Goal: Task Accomplishment & Management: Manage account settings

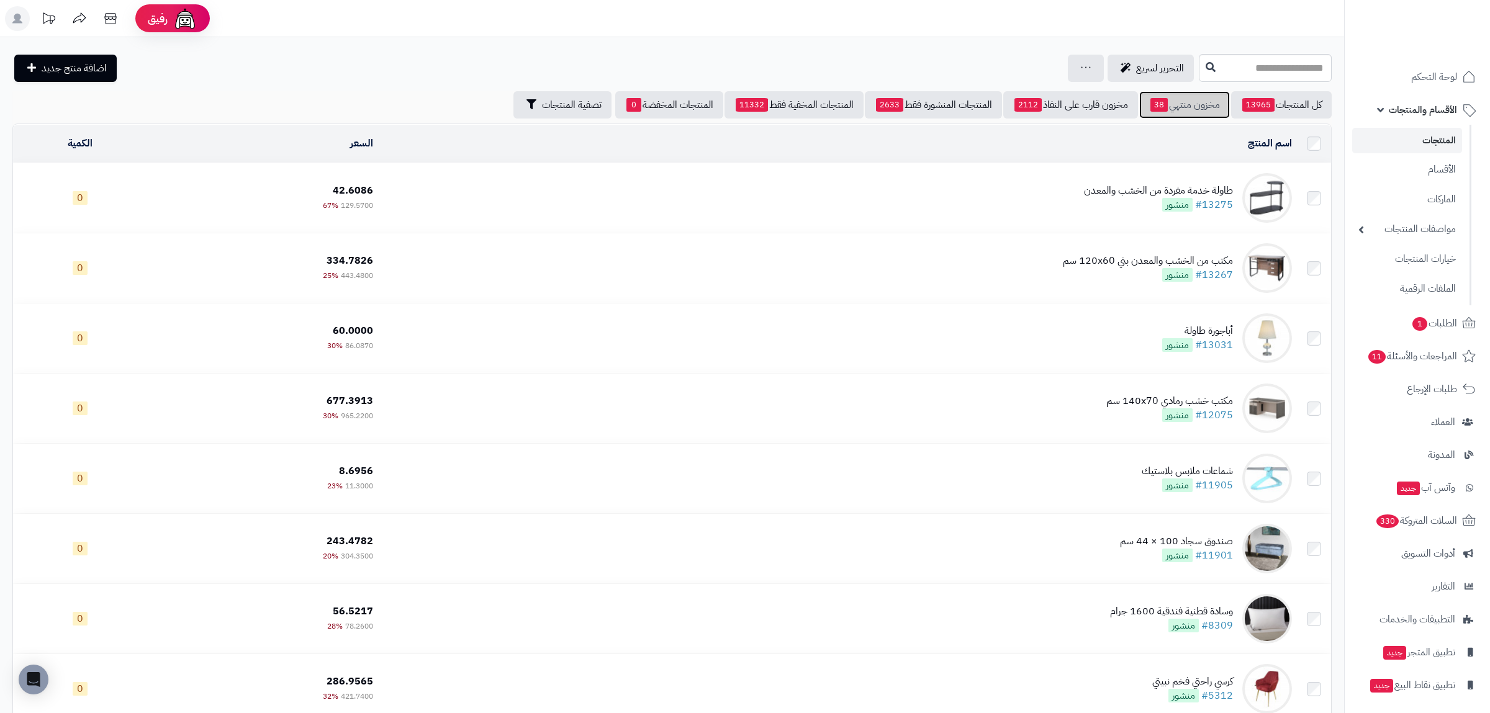
click at [1164, 102] on link "مخزون منتهي 38" at bounding box center [1184, 104] width 91 height 27
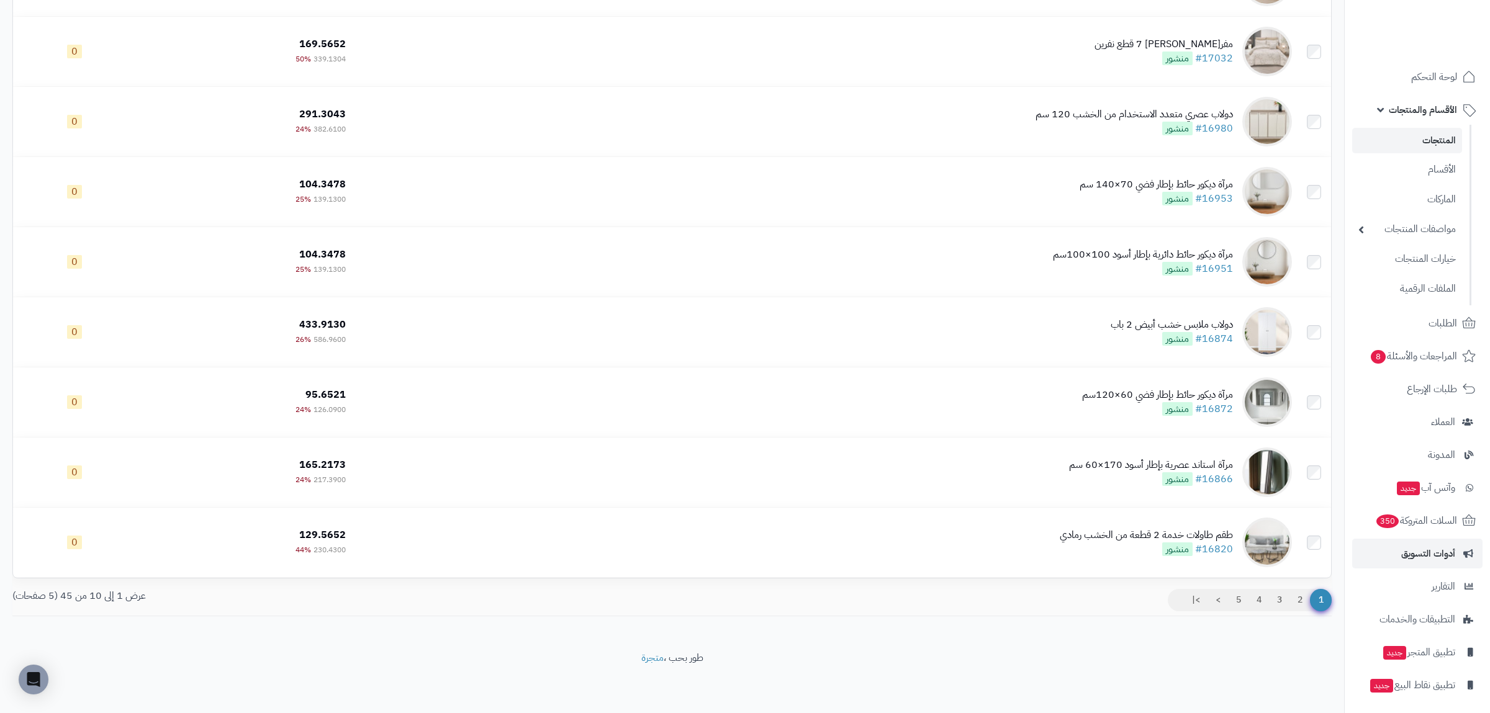
scroll to position [35, 0]
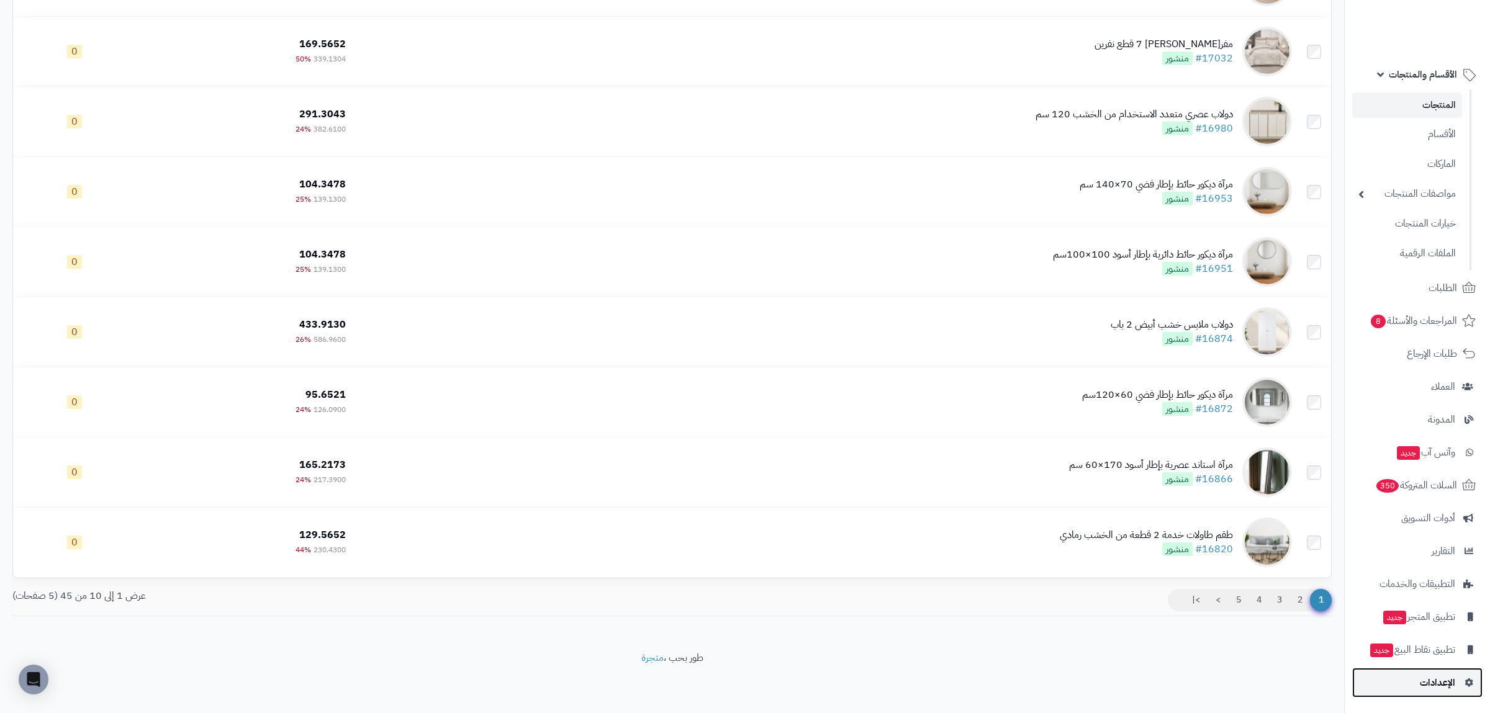
click at [1435, 683] on span "الإعدادات" at bounding box center [1437, 682] width 35 height 17
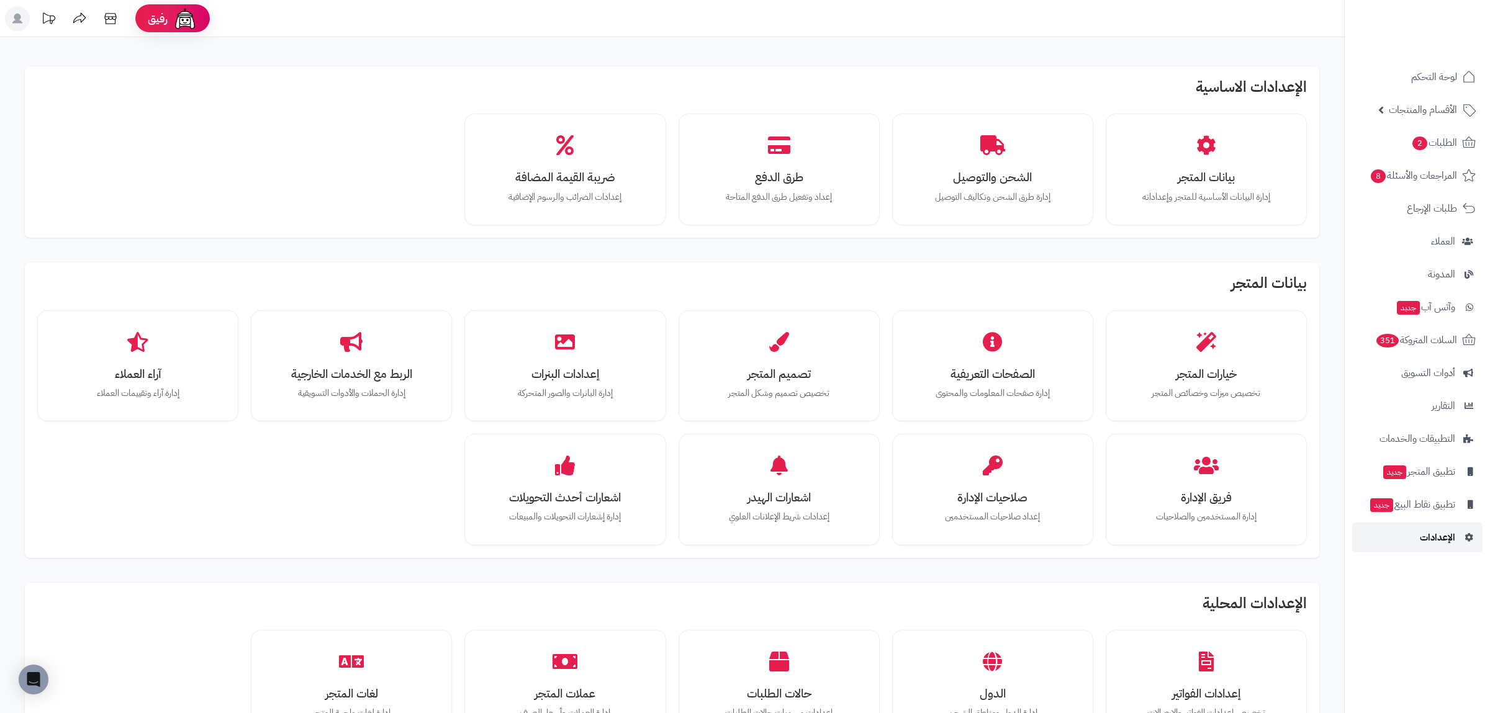
click at [1431, 537] on span "الإعدادات" at bounding box center [1437, 537] width 35 height 17
click at [758, 379] on h3 "تصميم المتجر" at bounding box center [779, 374] width 158 height 13
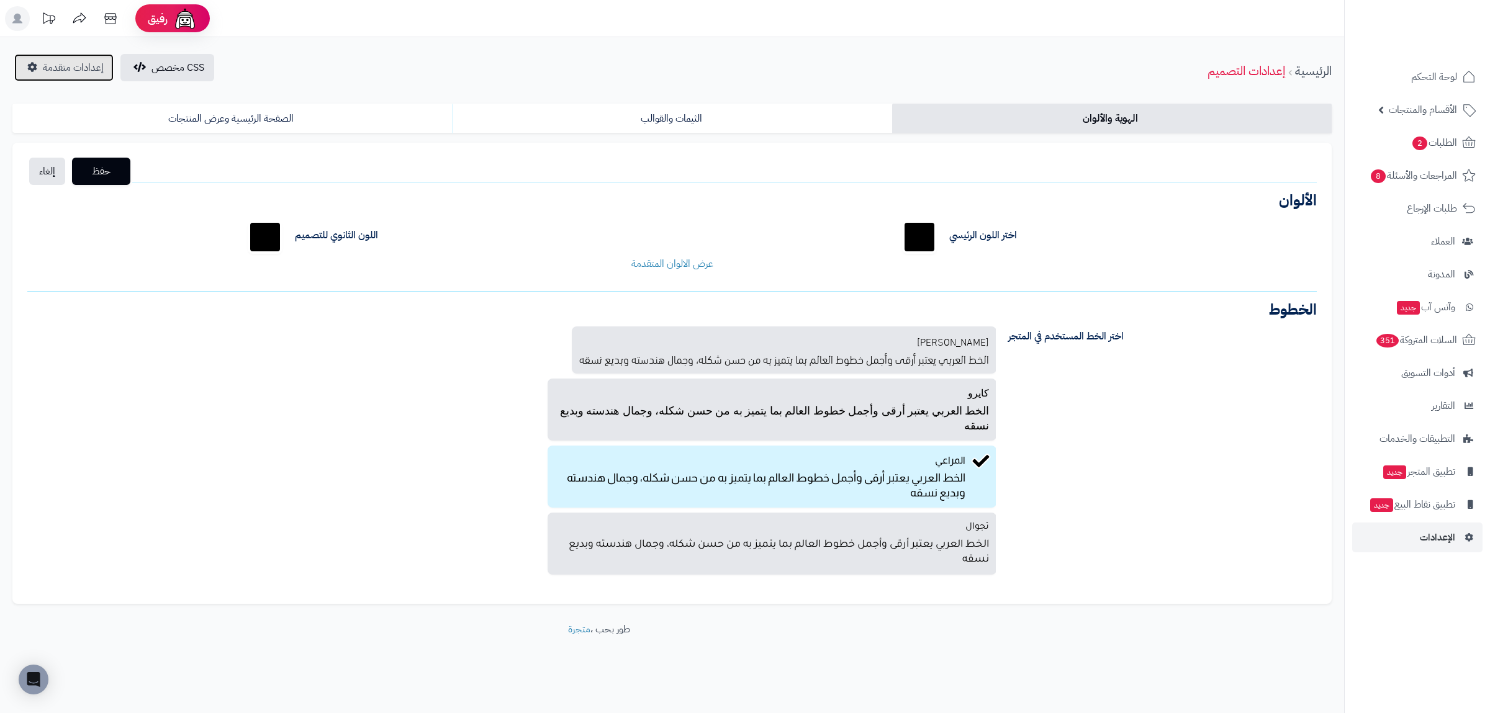
click at [80, 76] on link "إعدادات متقدمة" at bounding box center [63, 67] width 99 height 27
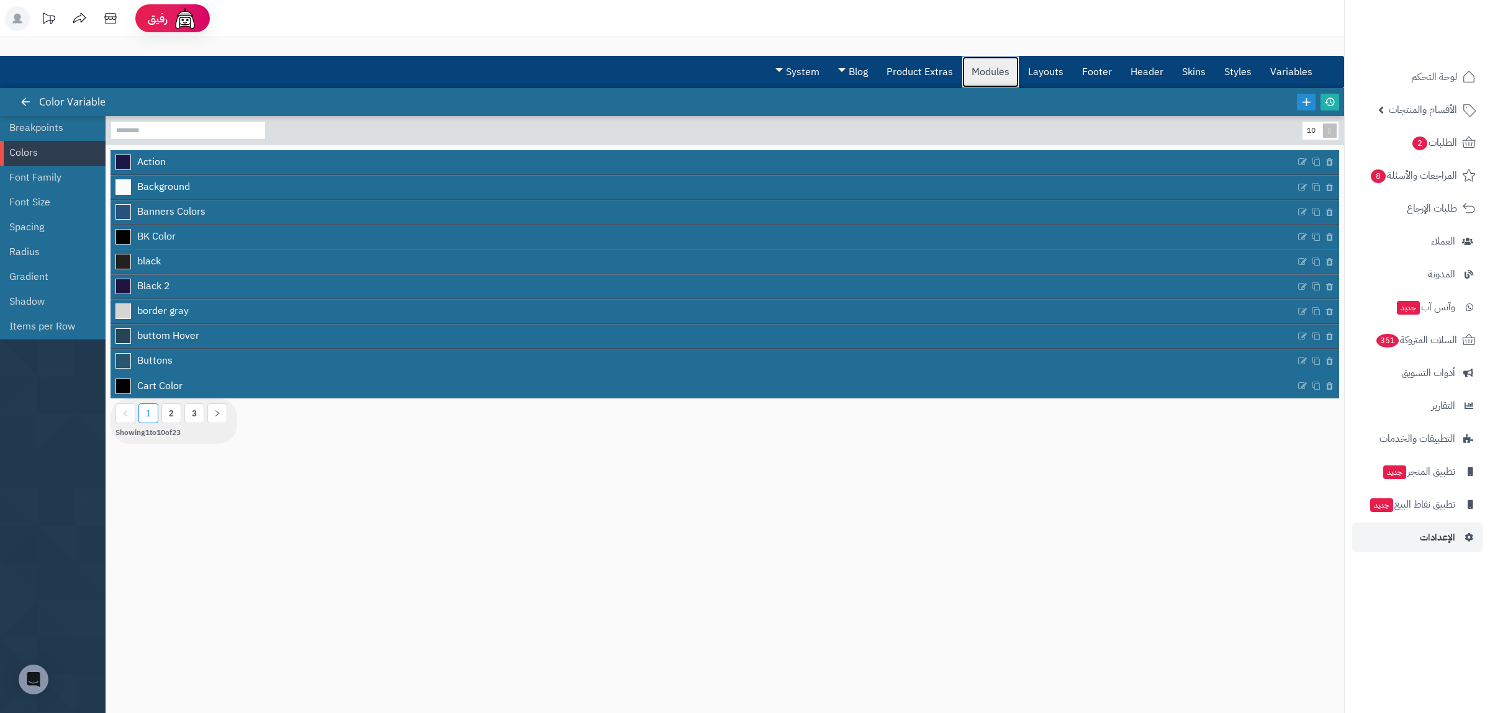
click at [989, 64] on link "Modules" at bounding box center [990, 71] width 56 height 31
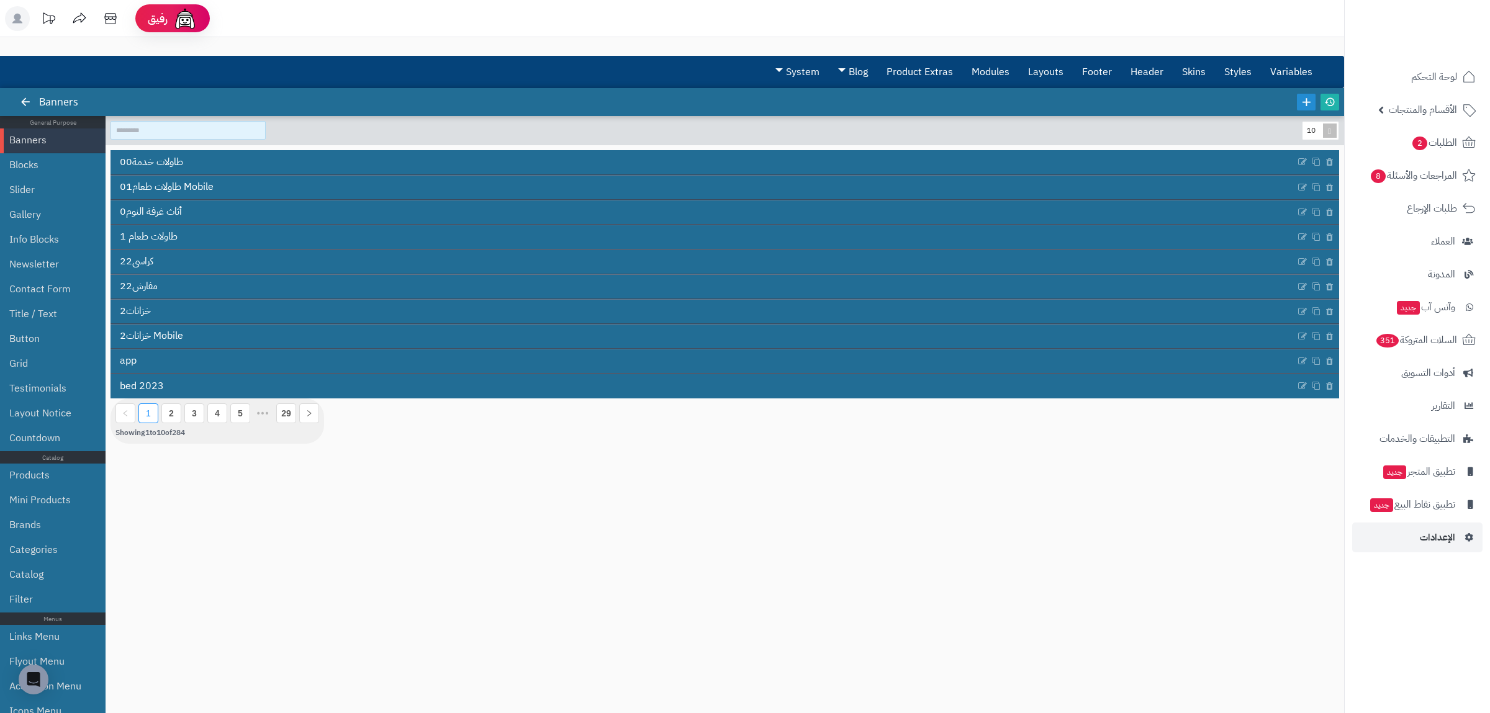
click at [153, 133] on input at bounding box center [187, 130] width 155 height 19
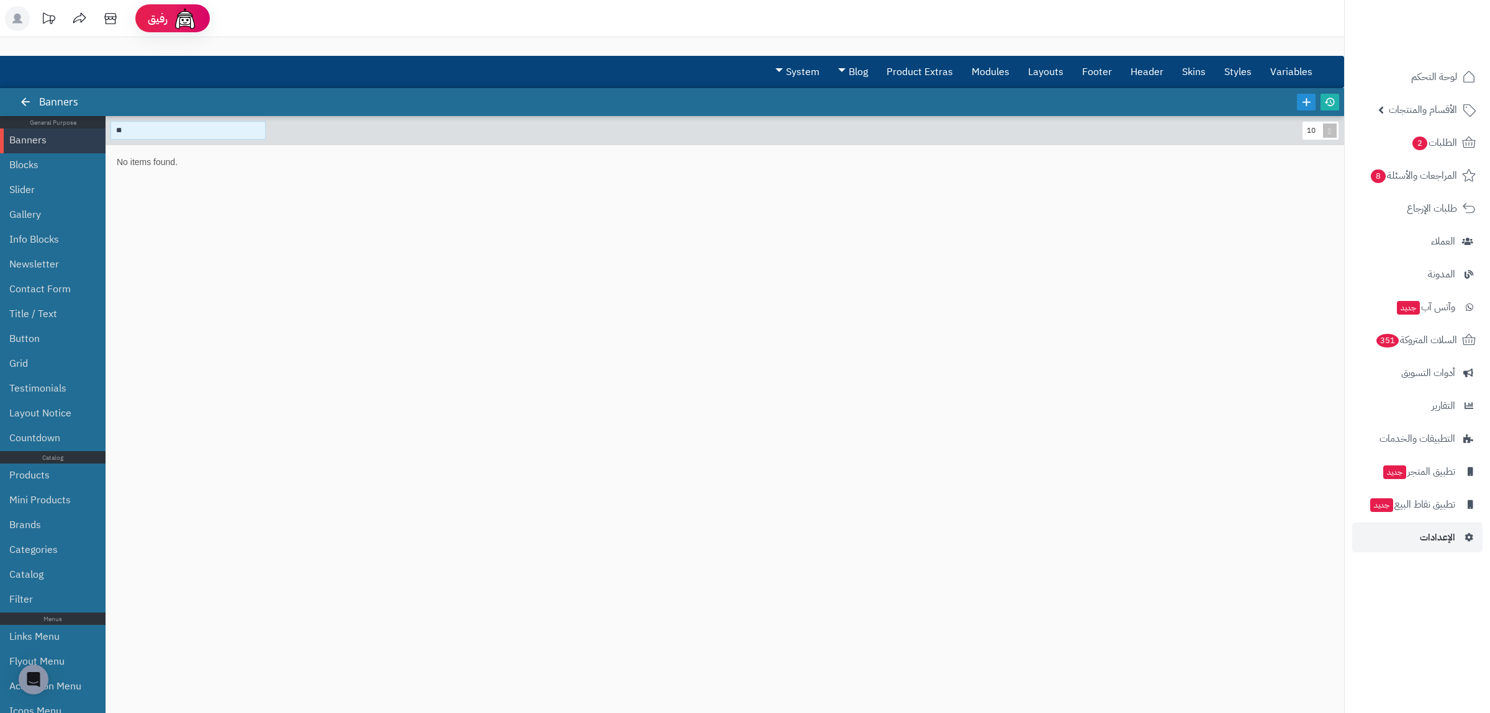
type input "*"
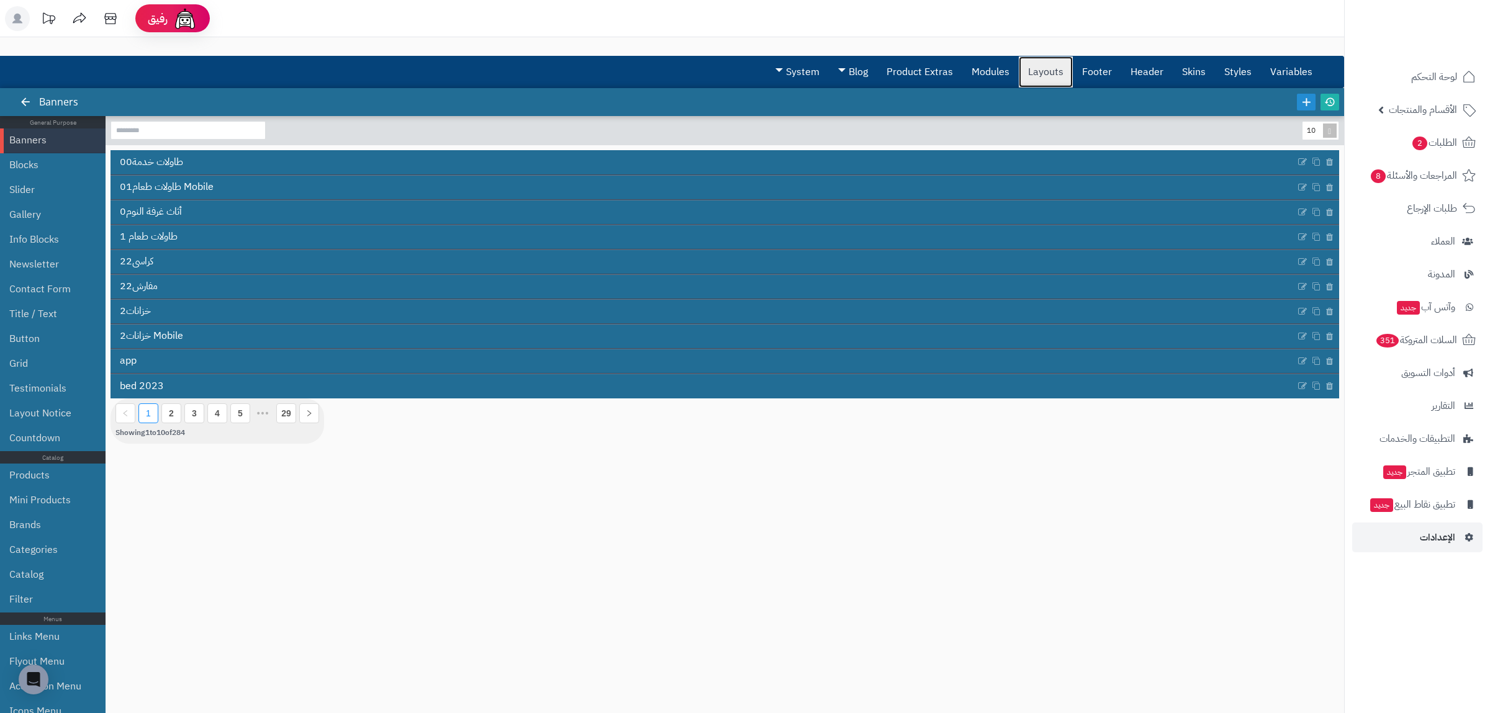
click at [1040, 78] on link "Layouts" at bounding box center [1046, 71] width 54 height 31
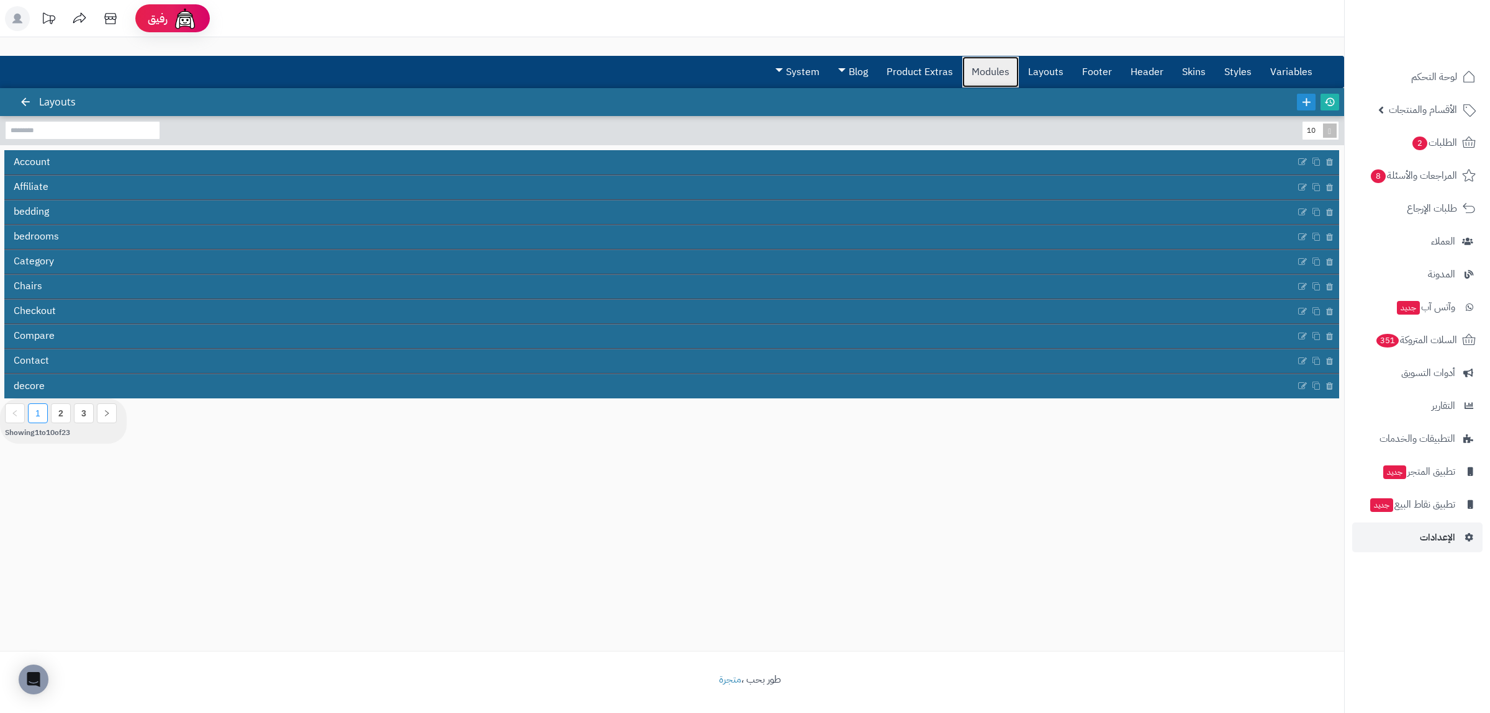
click at [988, 74] on link "Modules" at bounding box center [990, 71] width 56 height 31
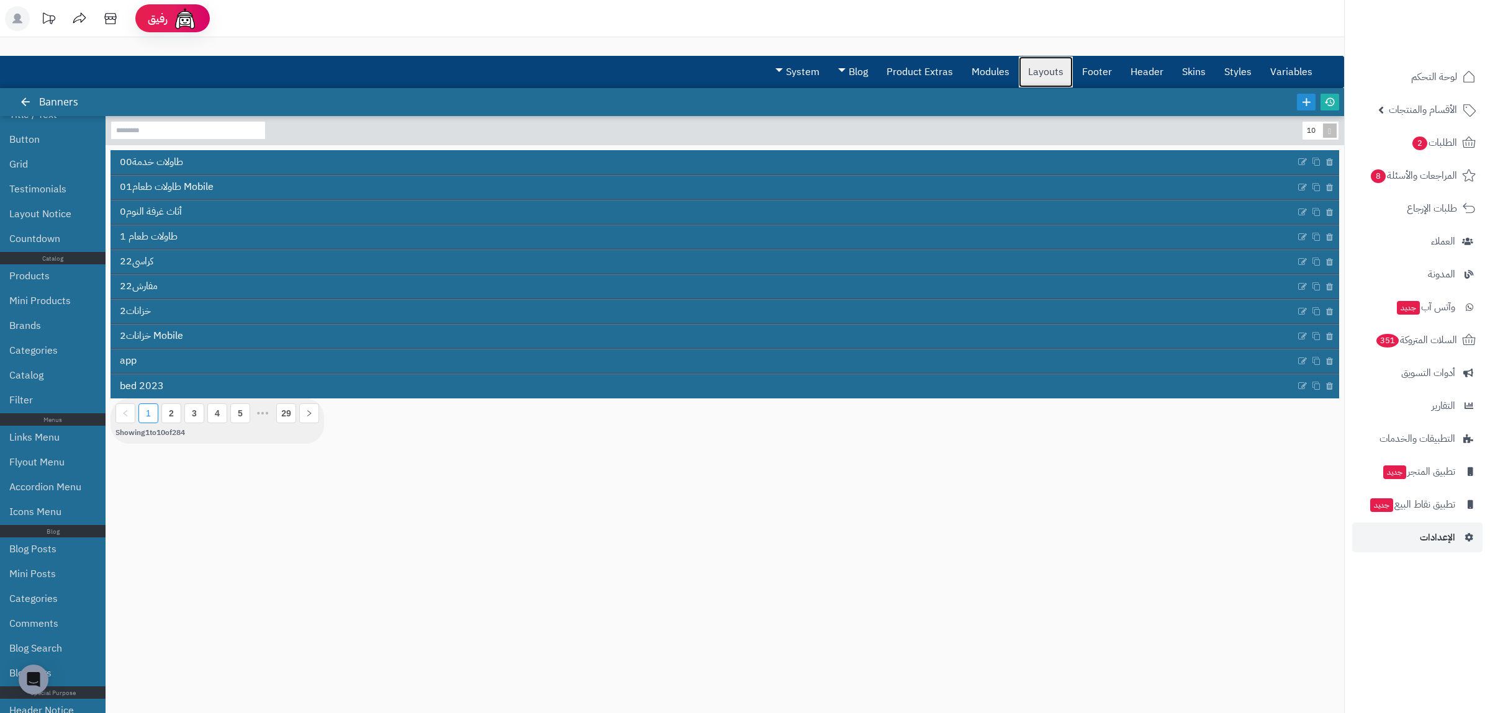
drag, startPoint x: 1021, startPoint y: 66, endPoint x: 1031, endPoint y: 66, distance: 9.9
click at [1023, 66] on link "Layouts" at bounding box center [1046, 71] width 54 height 31
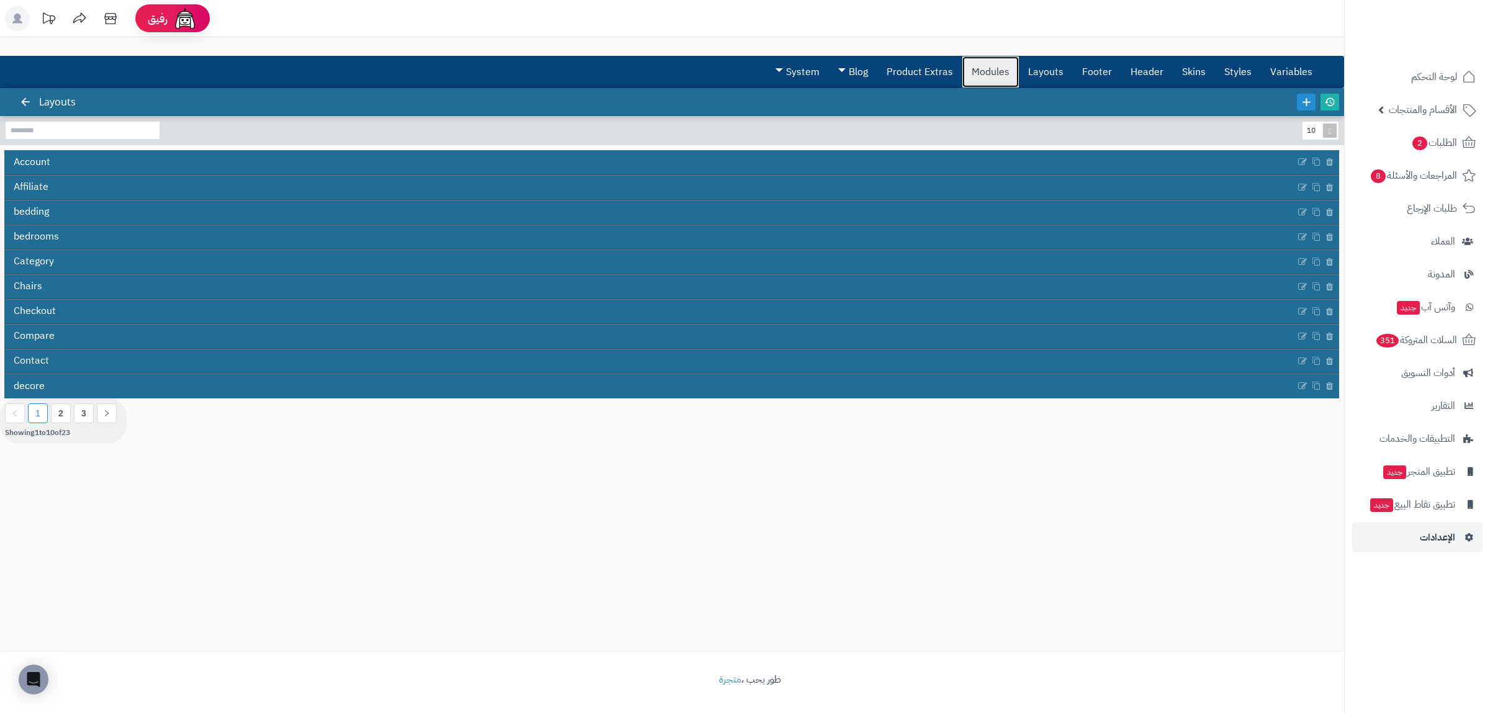
click at [996, 69] on link "Modules" at bounding box center [990, 71] width 56 height 31
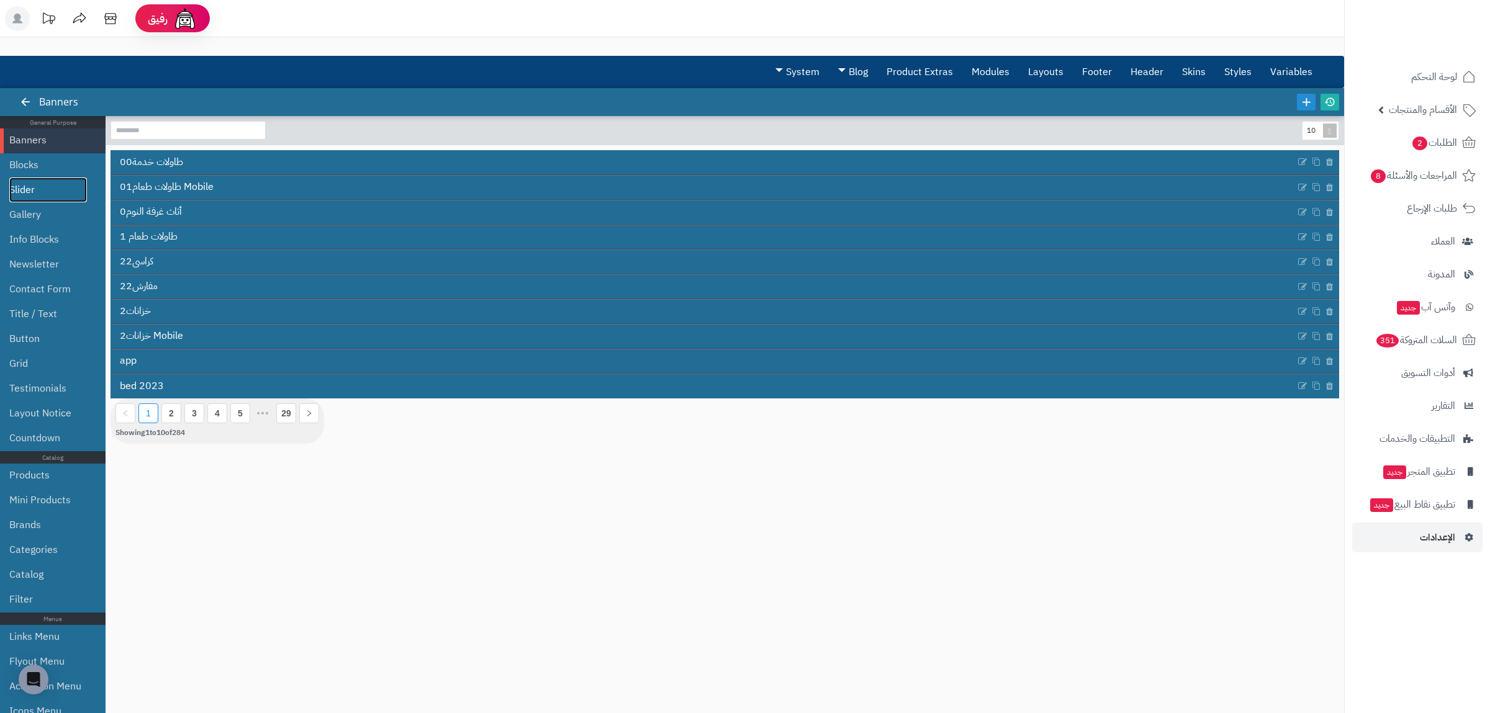
click at [30, 192] on link "Slider" at bounding box center [48, 190] width 78 height 25
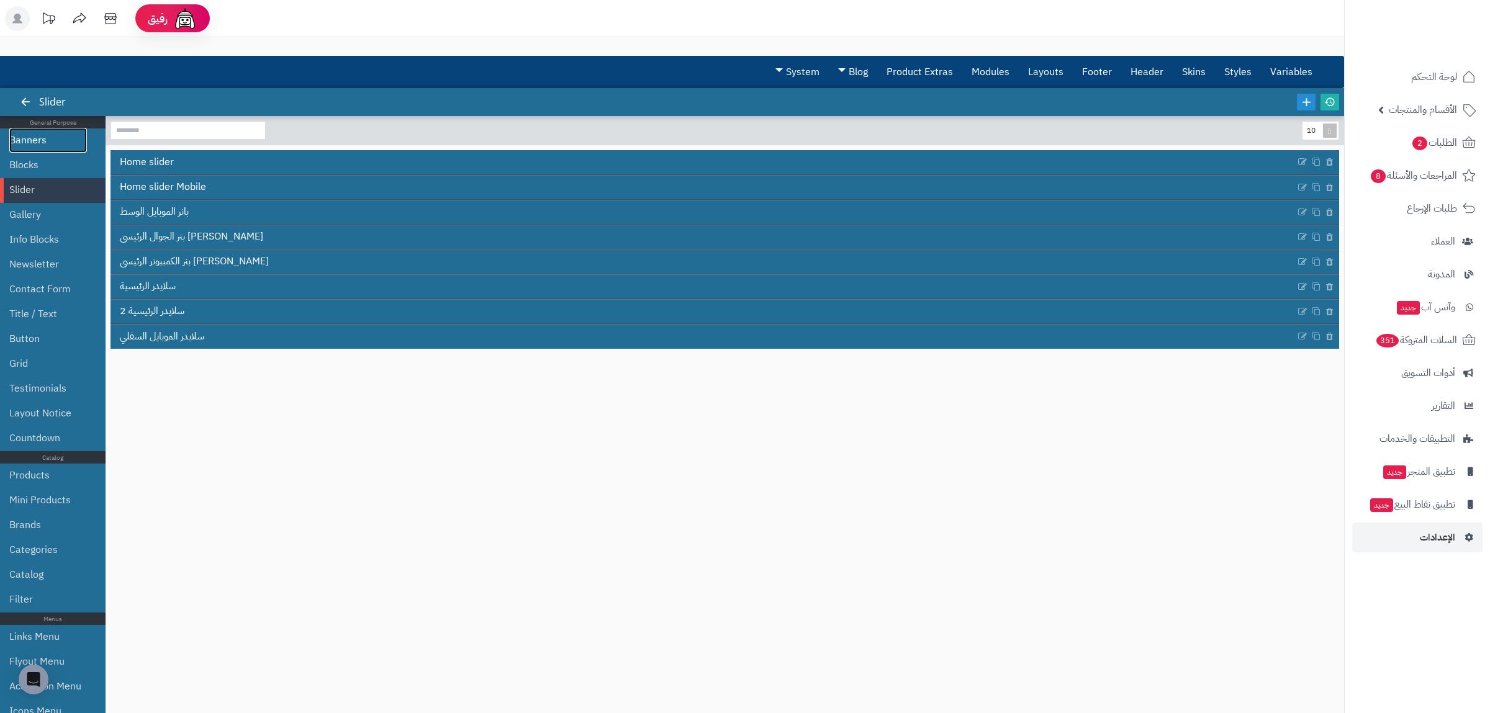
click at [42, 137] on link "Banners" at bounding box center [48, 140] width 78 height 25
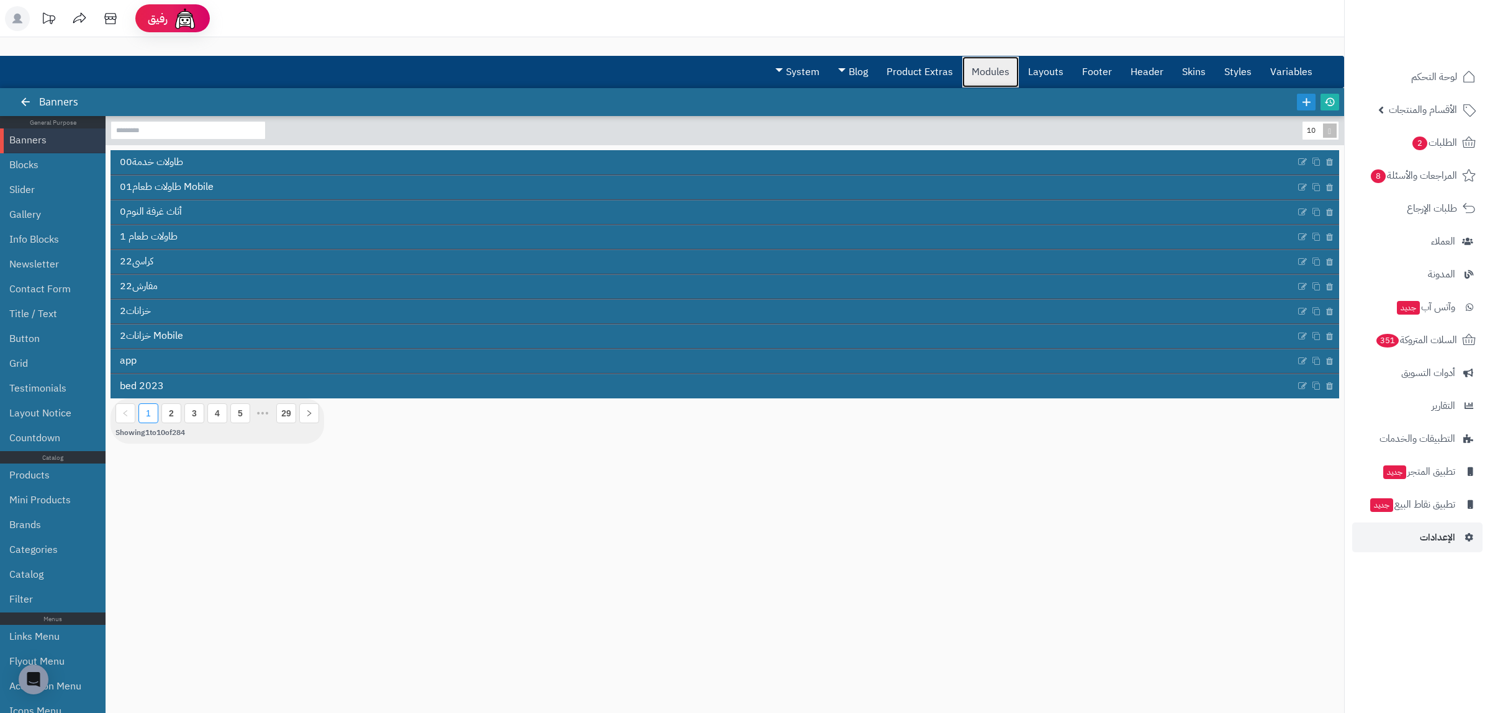
click at [974, 74] on link "Modules" at bounding box center [990, 71] width 56 height 31
click at [992, 73] on link "Modules" at bounding box center [990, 71] width 56 height 31
click at [1037, 74] on link "Layouts" at bounding box center [1046, 71] width 54 height 31
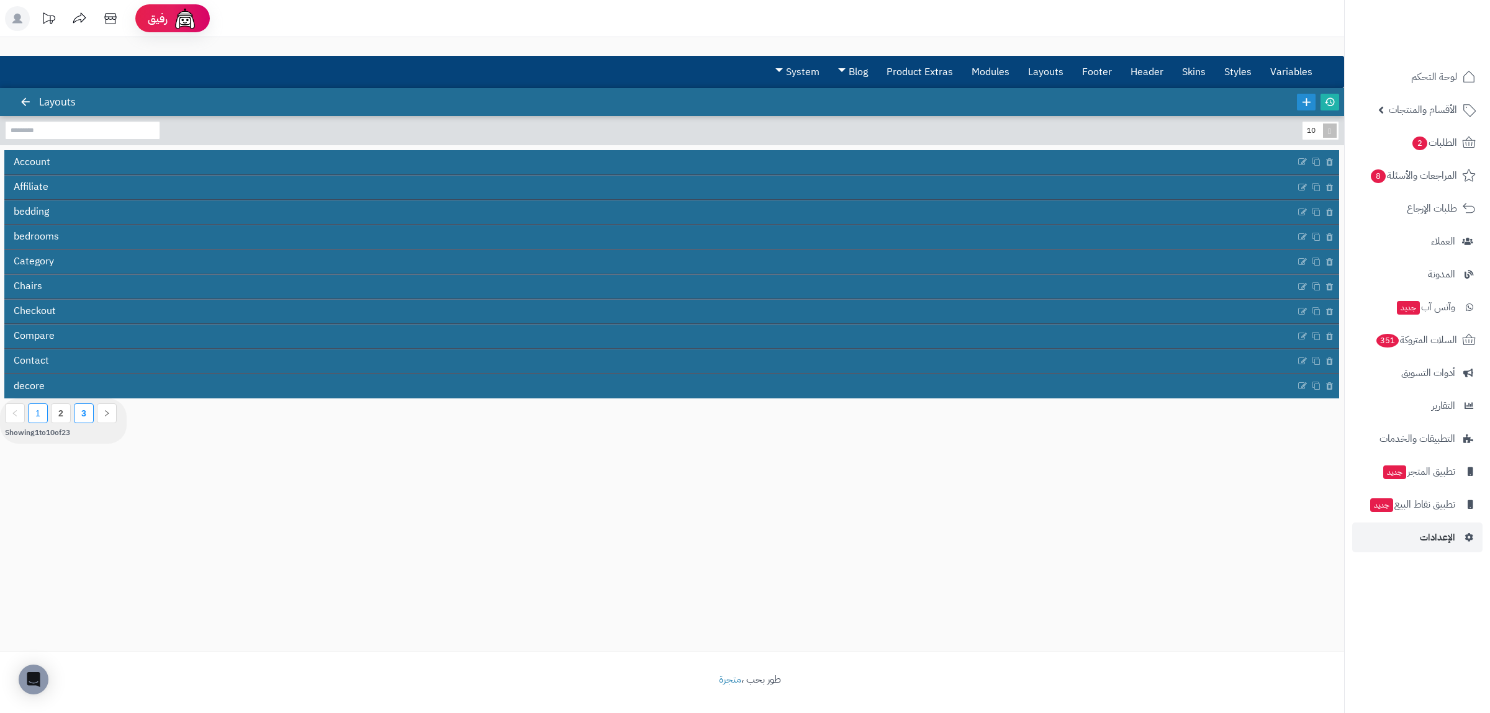
click at [77, 413] on li "3" at bounding box center [84, 414] width 20 height 20
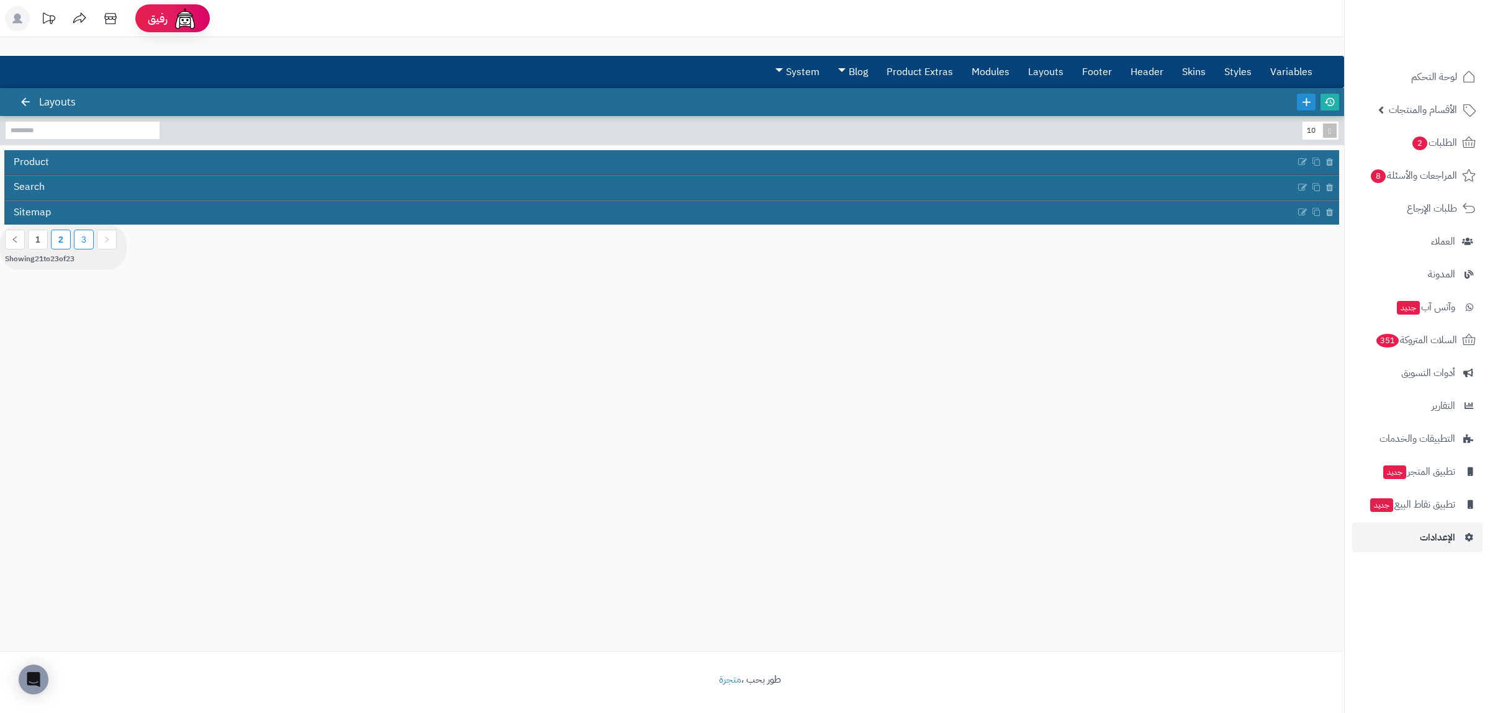
click at [56, 244] on li "2" at bounding box center [61, 240] width 20 height 20
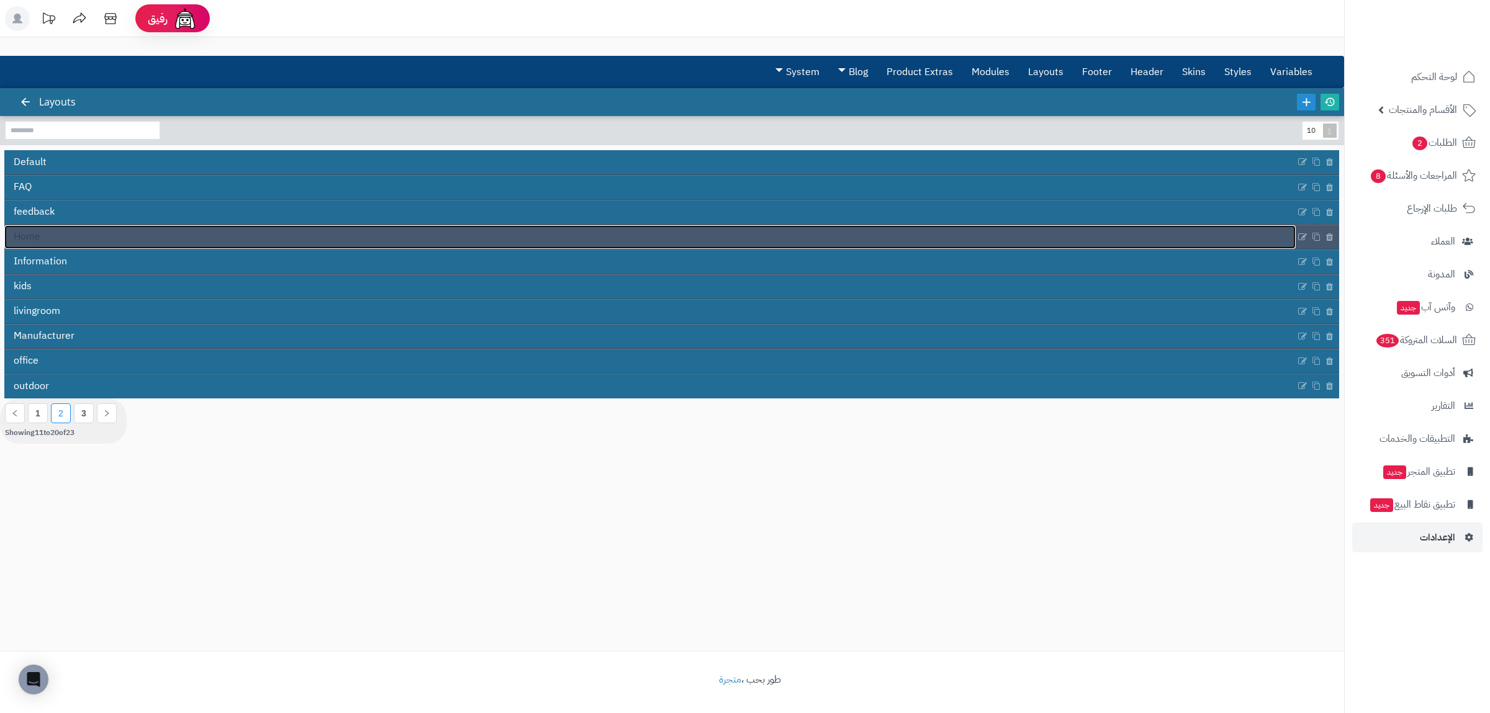
click at [70, 232] on link "Home" at bounding box center [649, 237] width 1291 height 24
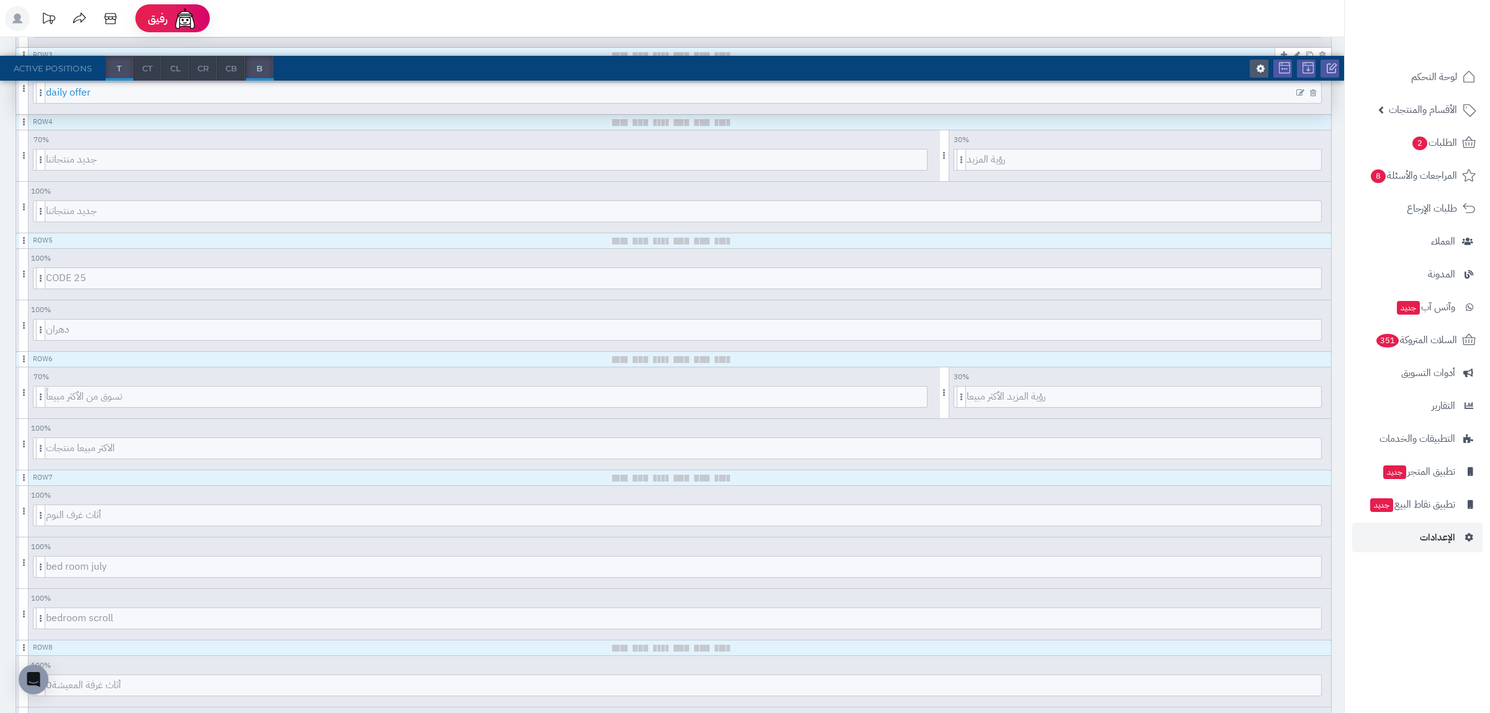
scroll to position [475, 0]
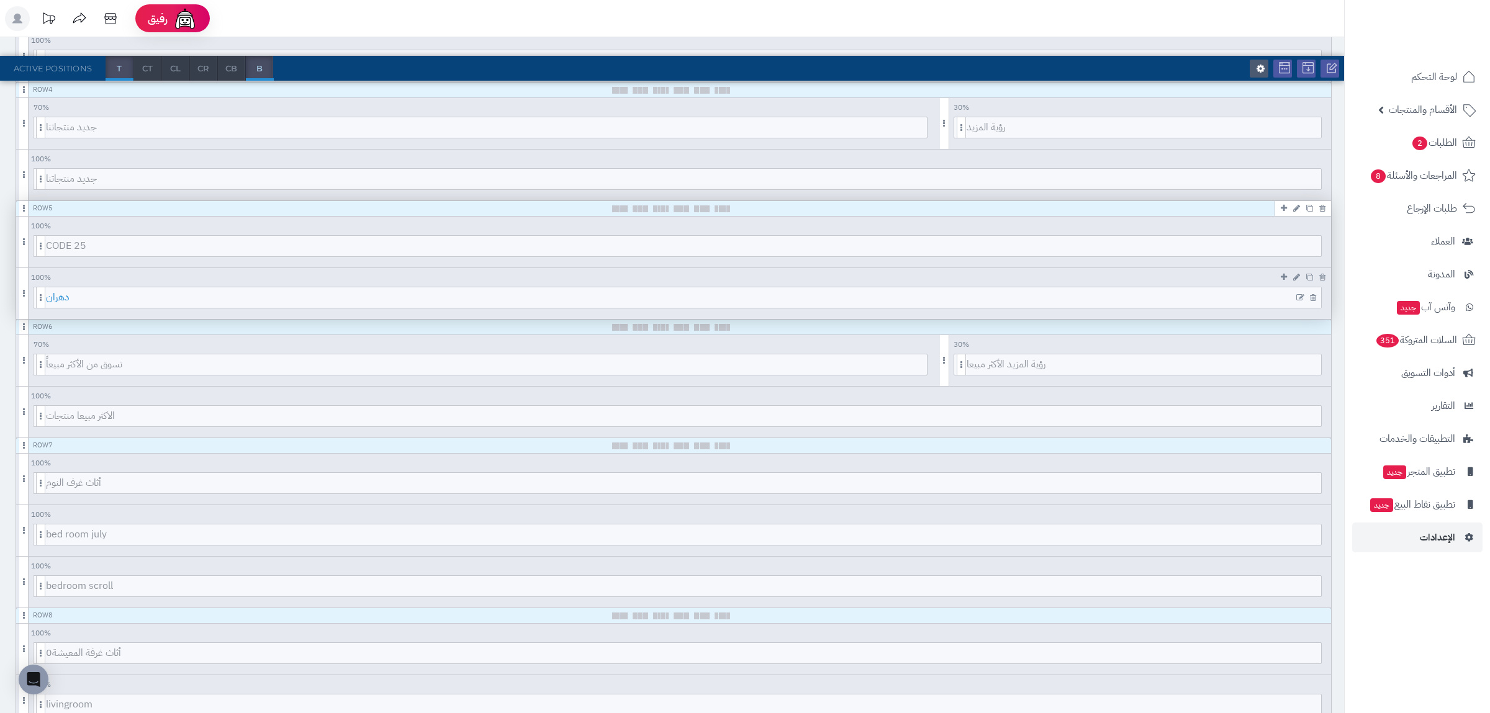
click at [244, 294] on span "دهران" at bounding box center [683, 297] width 1275 height 20
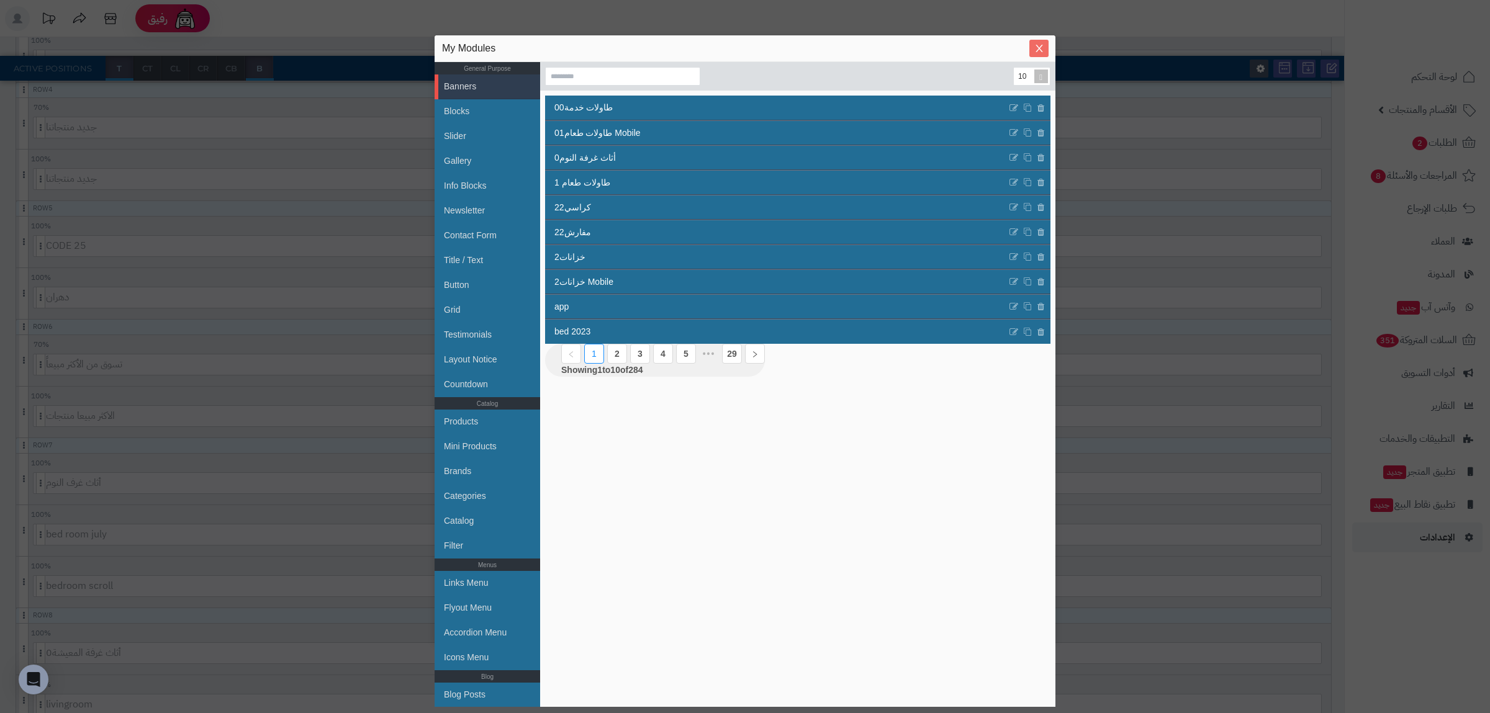
click at [1039, 47] on icon "Close" at bounding box center [1039, 48] width 10 height 10
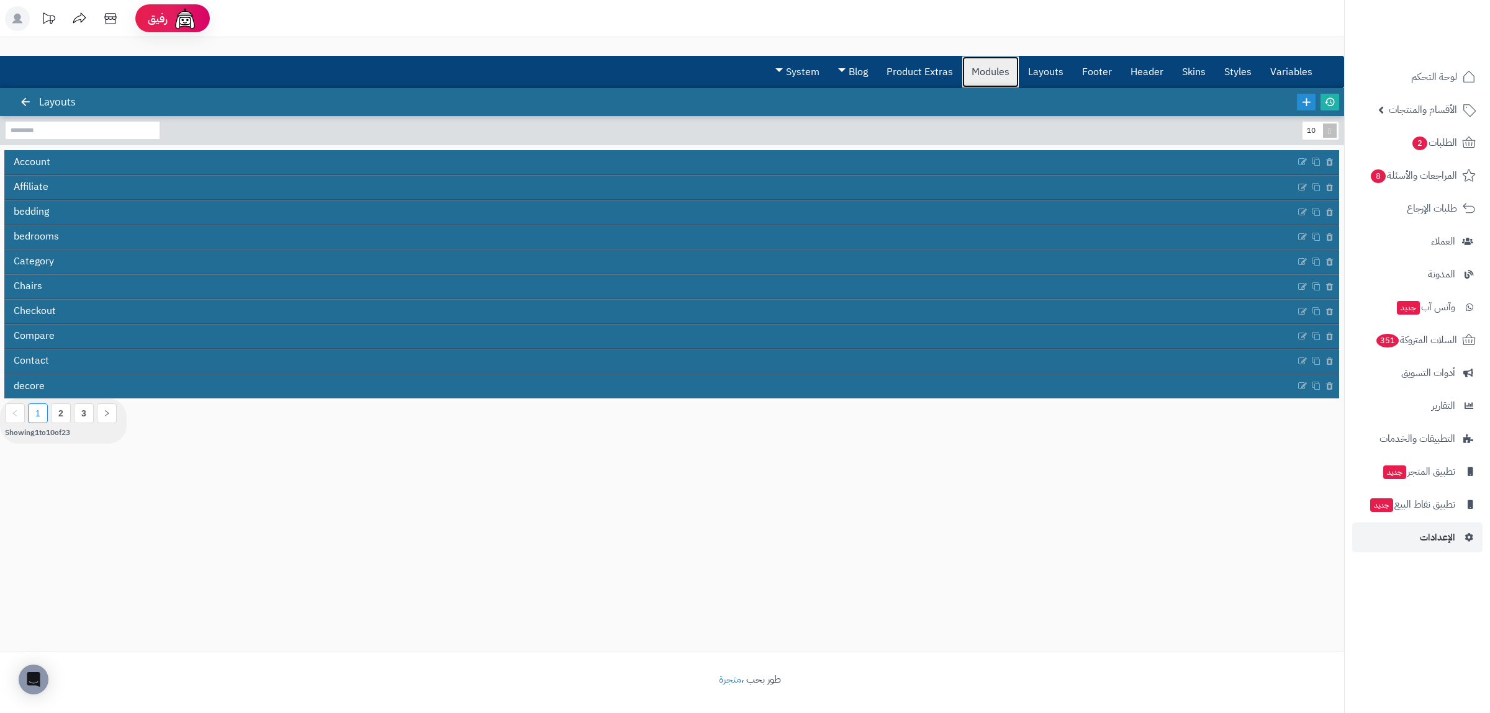
click at [998, 72] on link "Modules" at bounding box center [990, 71] width 56 height 31
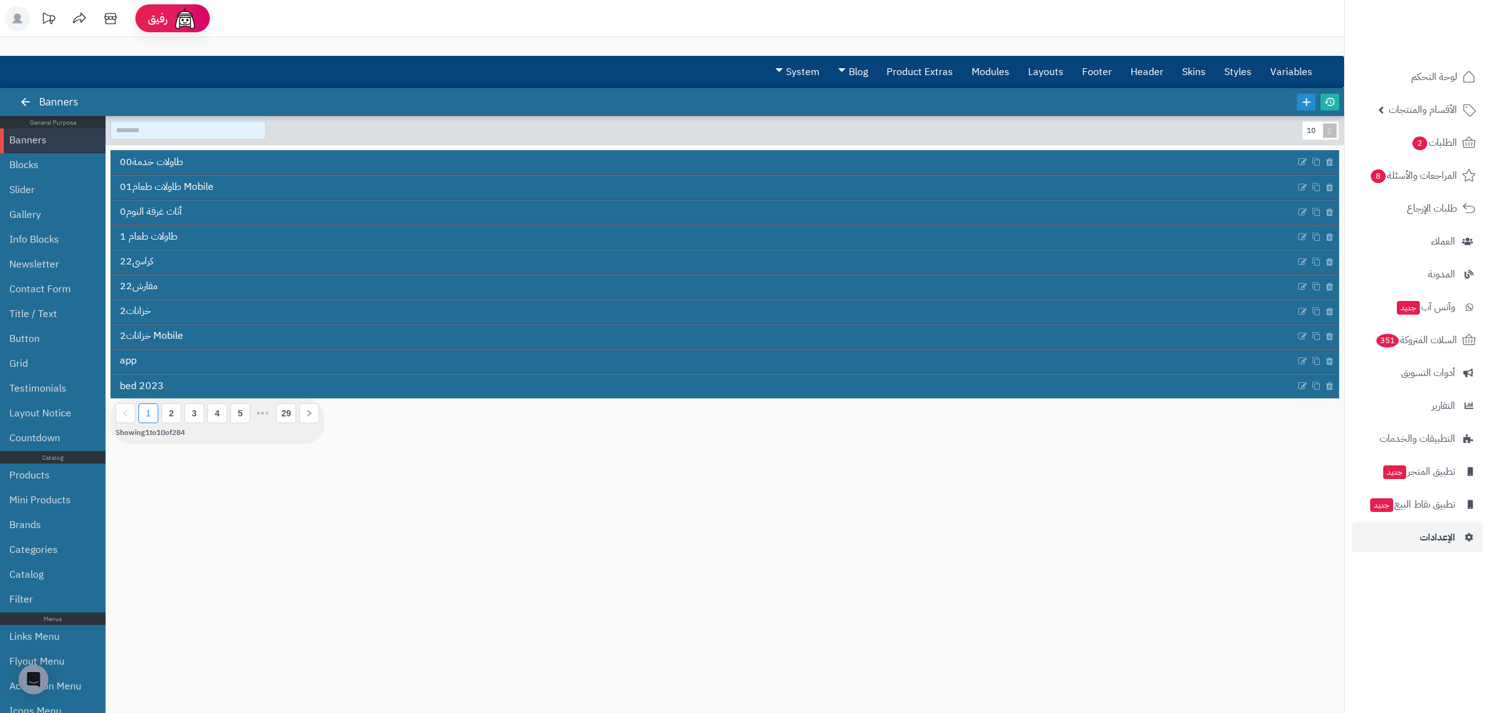
click at [181, 129] on input at bounding box center [187, 130] width 155 height 19
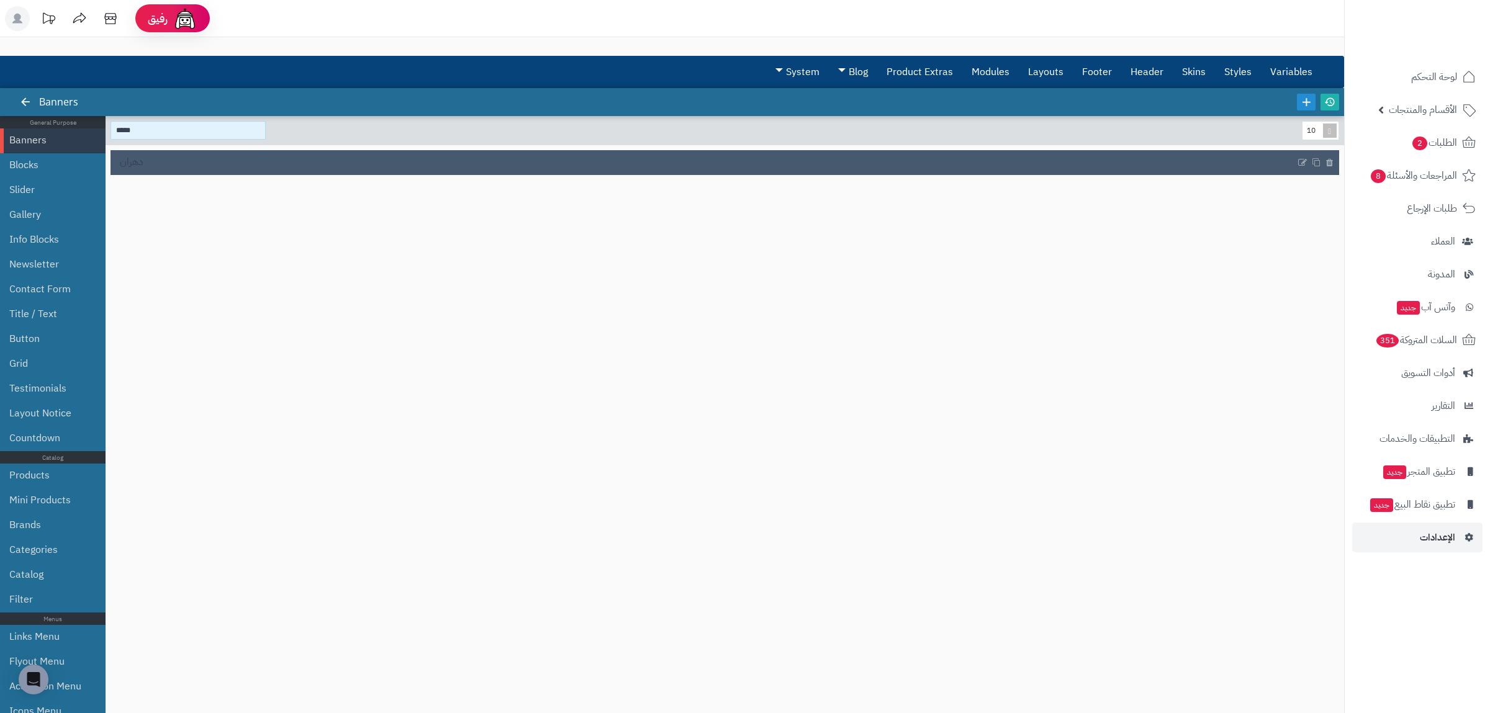
type input "*****"
click at [193, 159] on link "دهران" at bounding box center [702, 163] width 1185 height 24
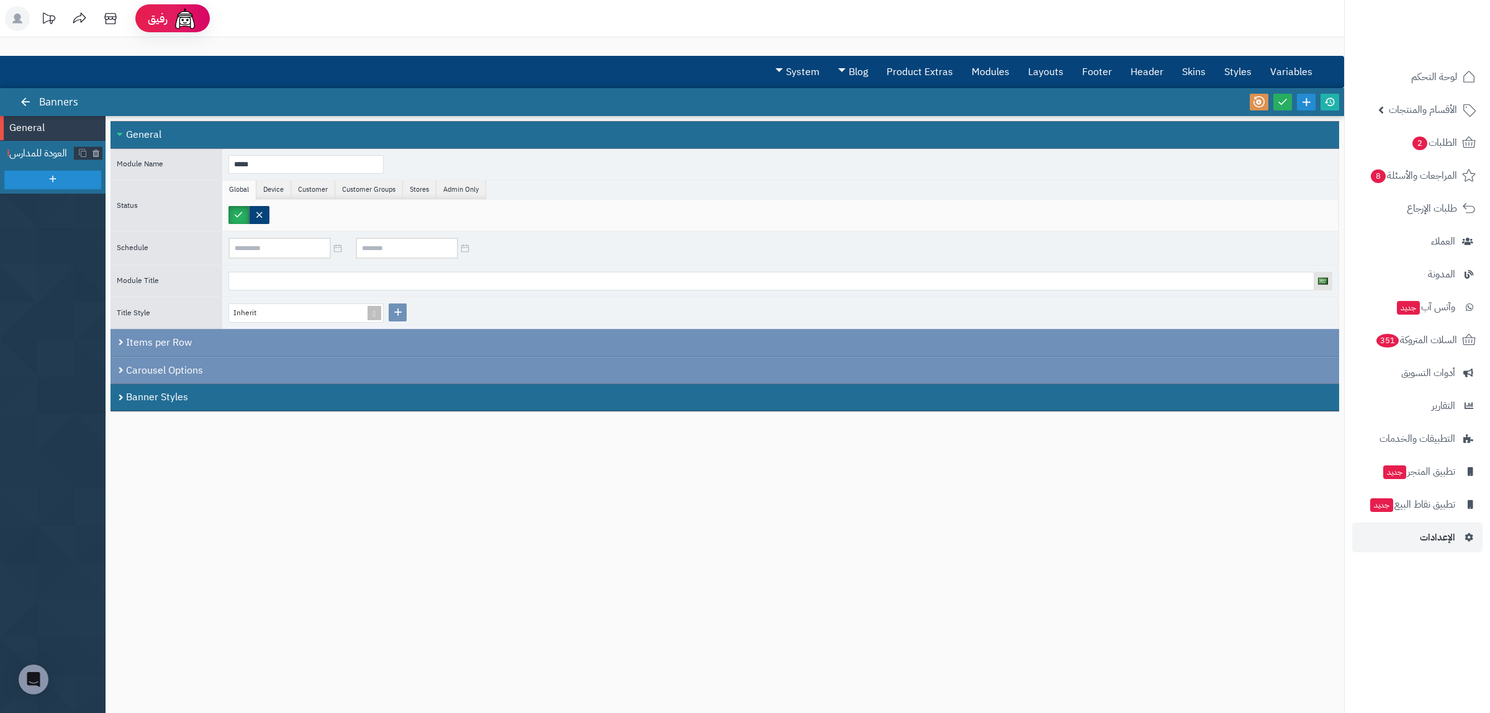
click at [41, 143] on li "العودة للمدارس" at bounding box center [53, 153] width 106 height 25
